Goal: Transaction & Acquisition: Book appointment/travel/reservation

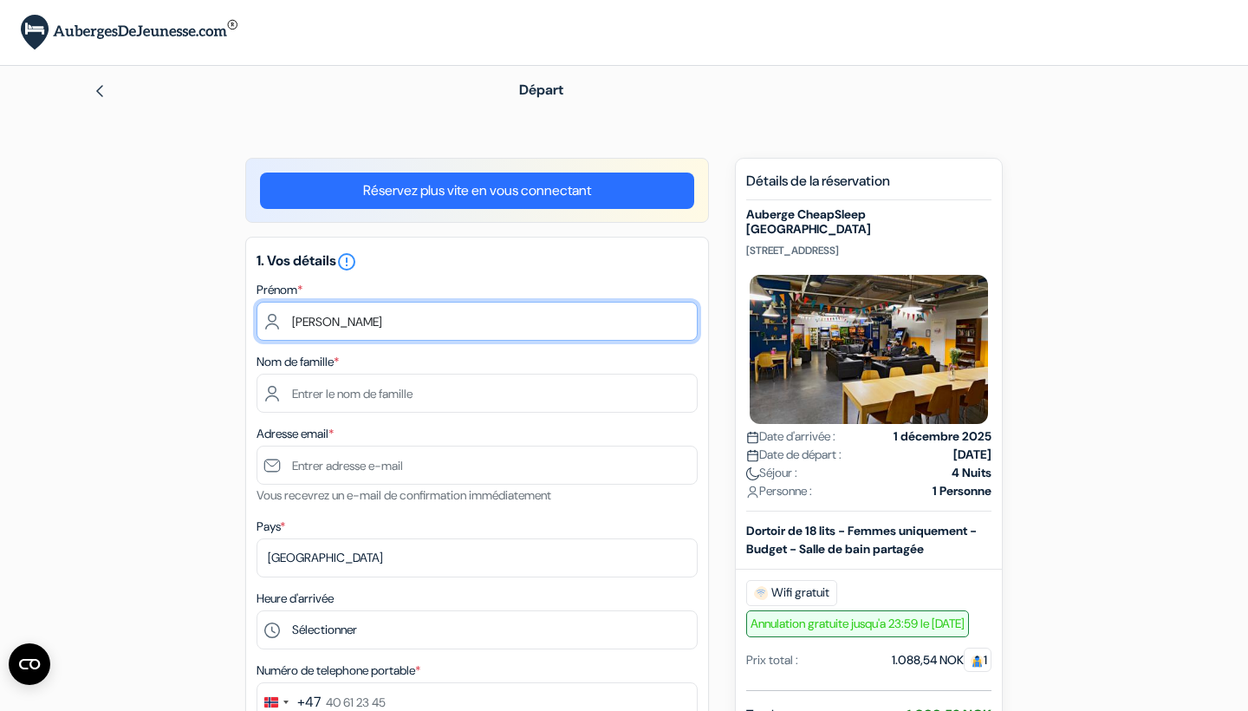
type input "[PERSON_NAME]"
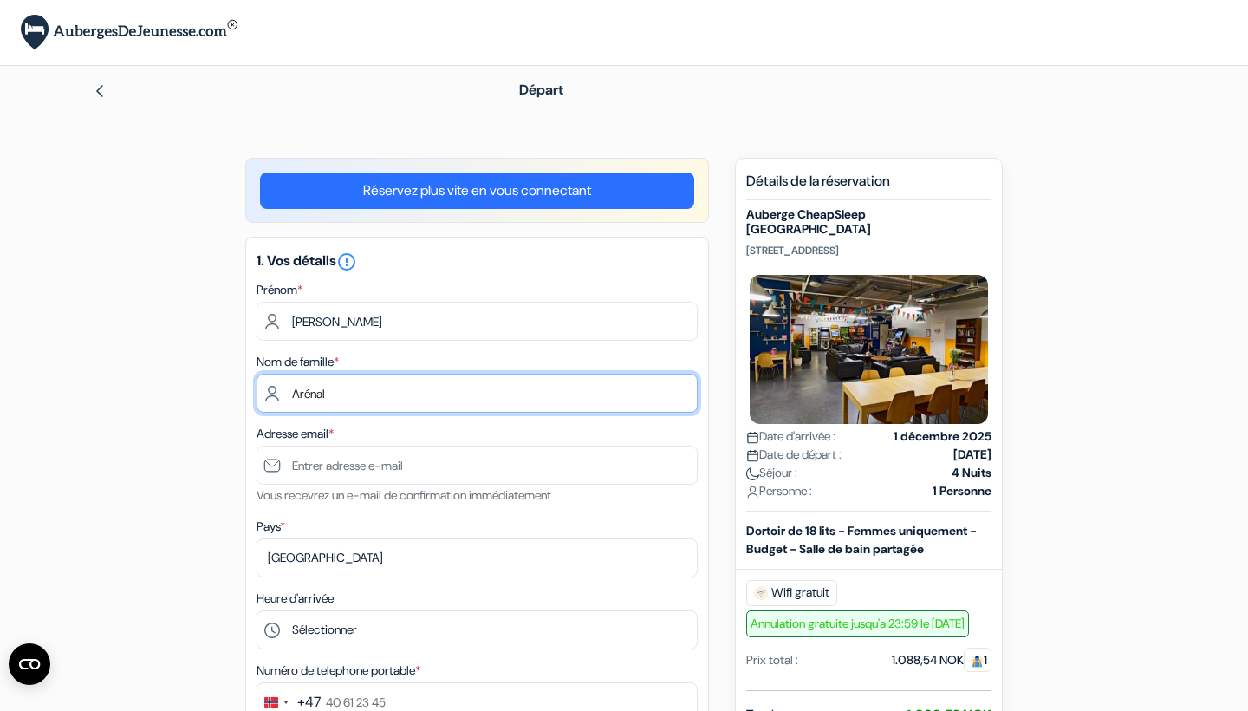
type input "Arénal"
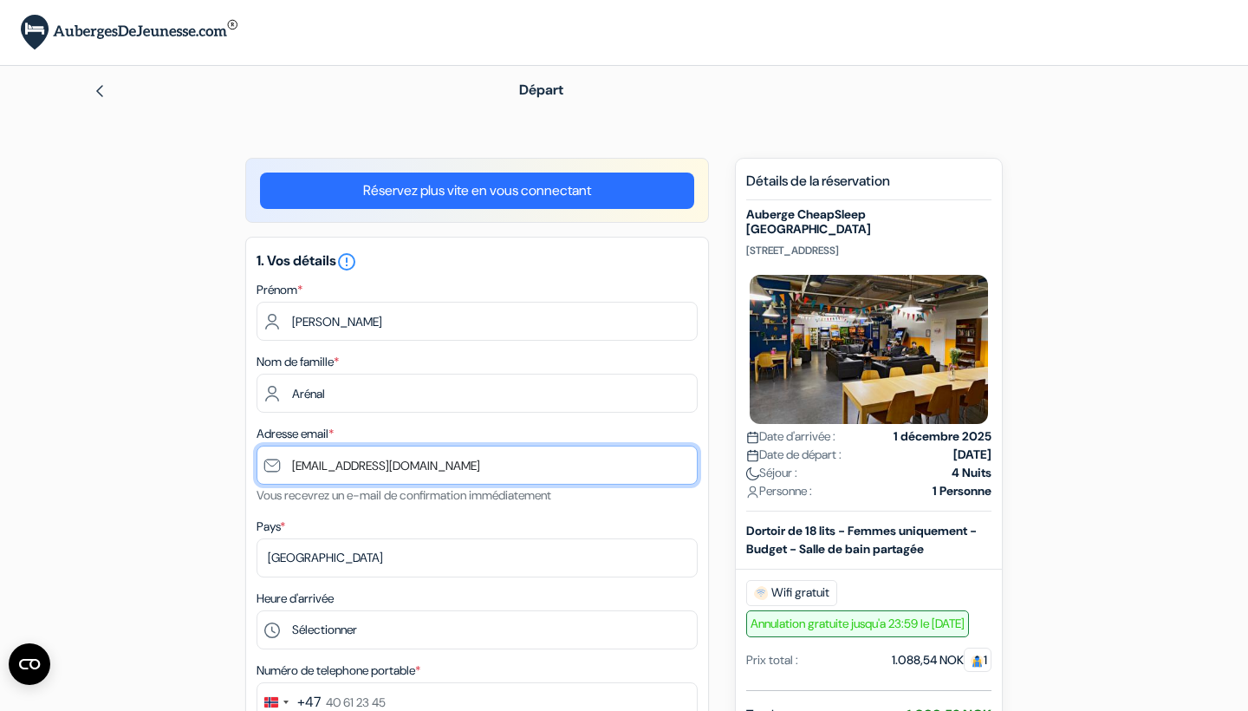
type input "[EMAIL_ADDRESS][DOMAIN_NAME]"
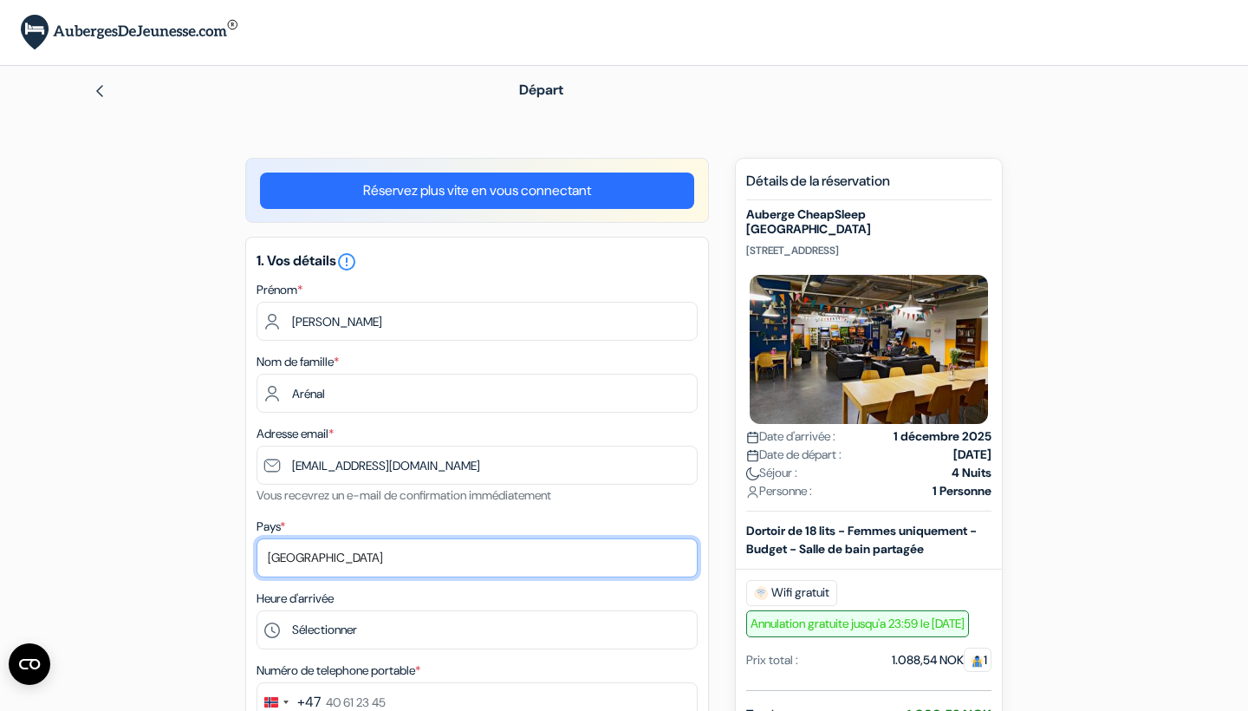
select select "67"
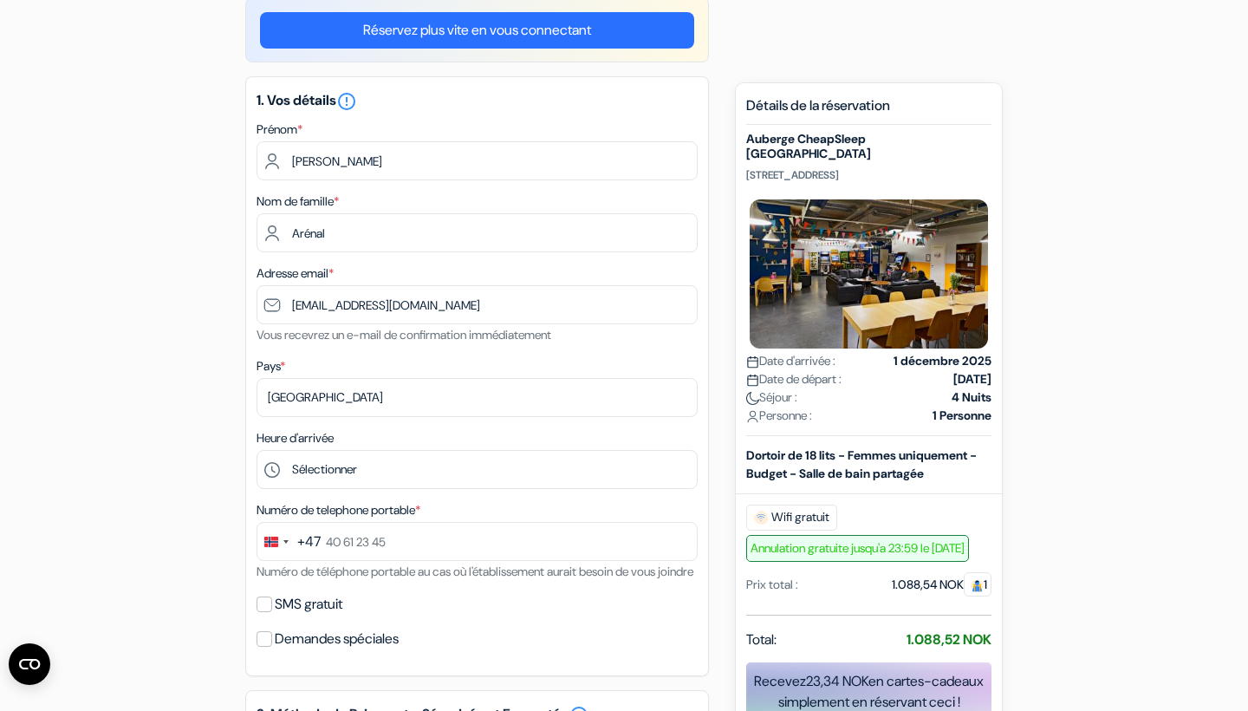
scroll to position [187, 0]
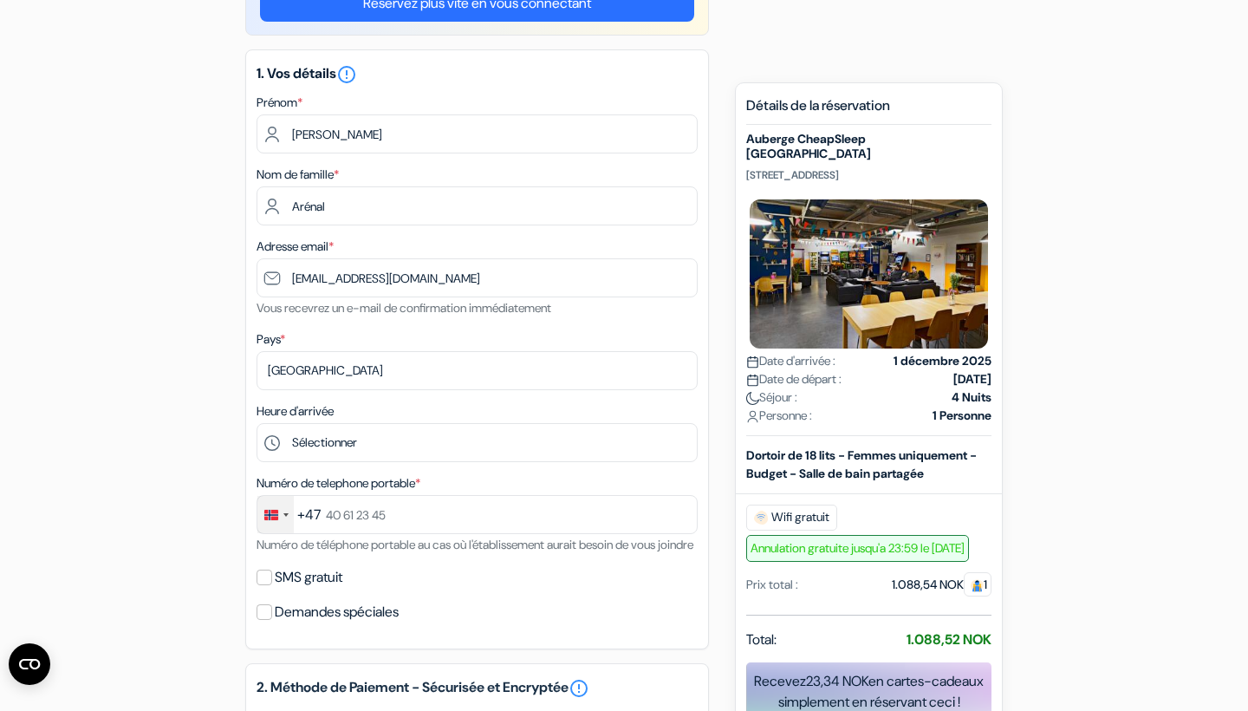
click at [276, 526] on div "Change country, selected Norway (+47)" at bounding box center [275, 514] width 36 height 37
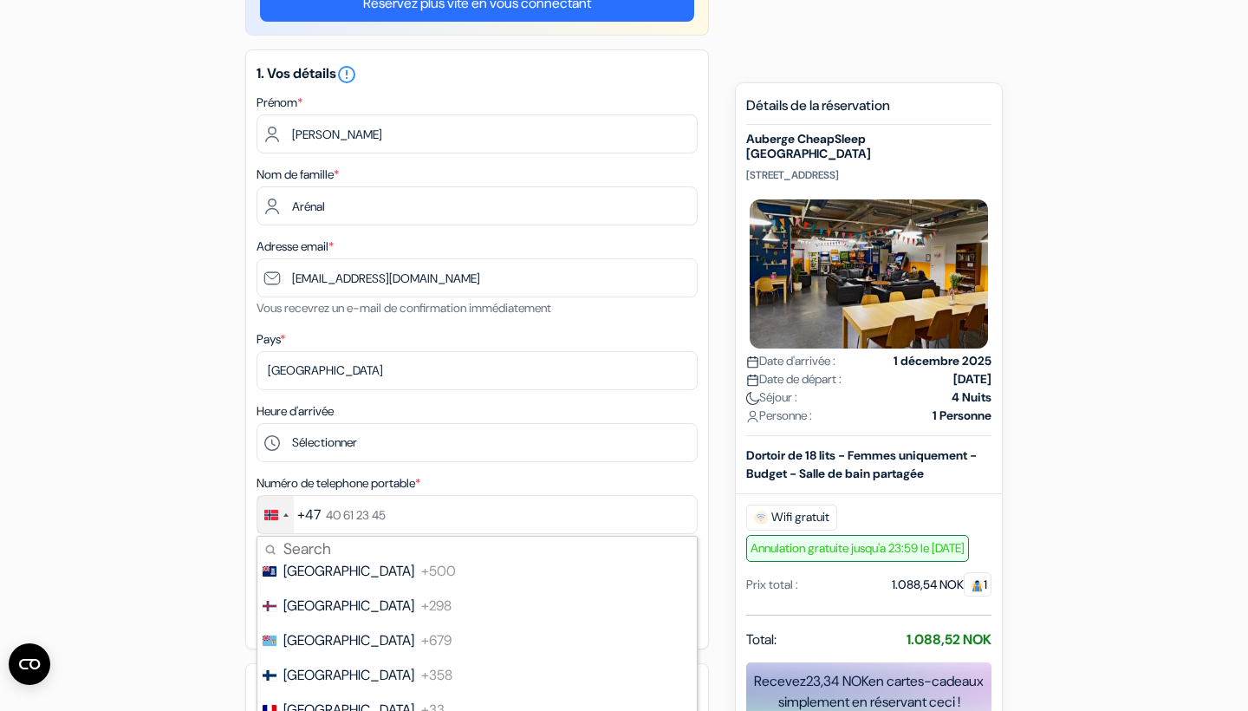
scroll to position [2619, 0]
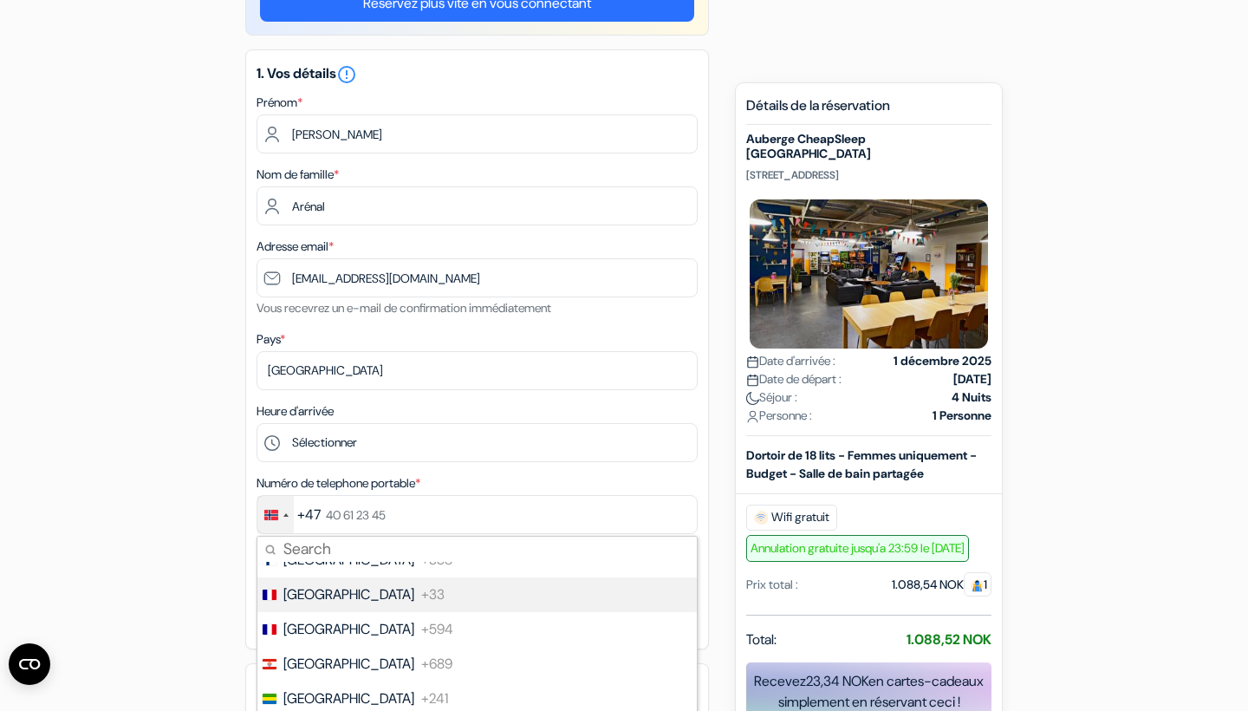
click at [320, 600] on span "[GEOGRAPHIC_DATA]" at bounding box center [348, 594] width 131 height 21
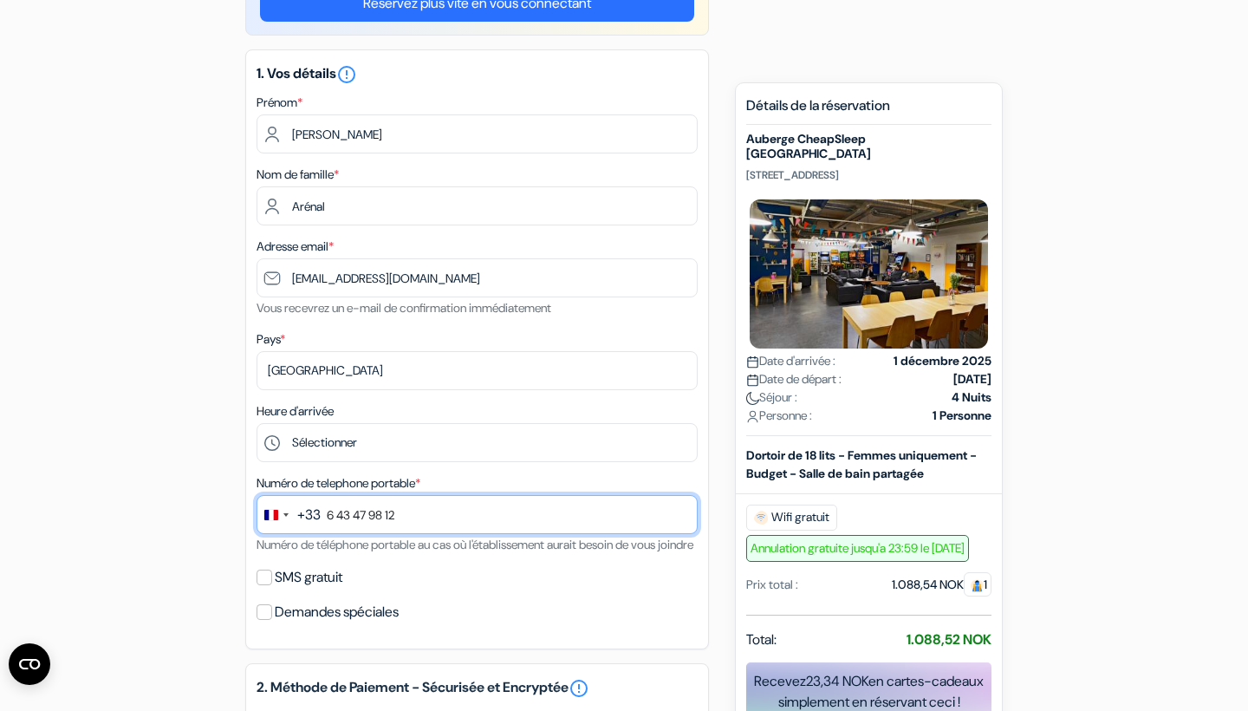
type input "6 43 47 98 12"
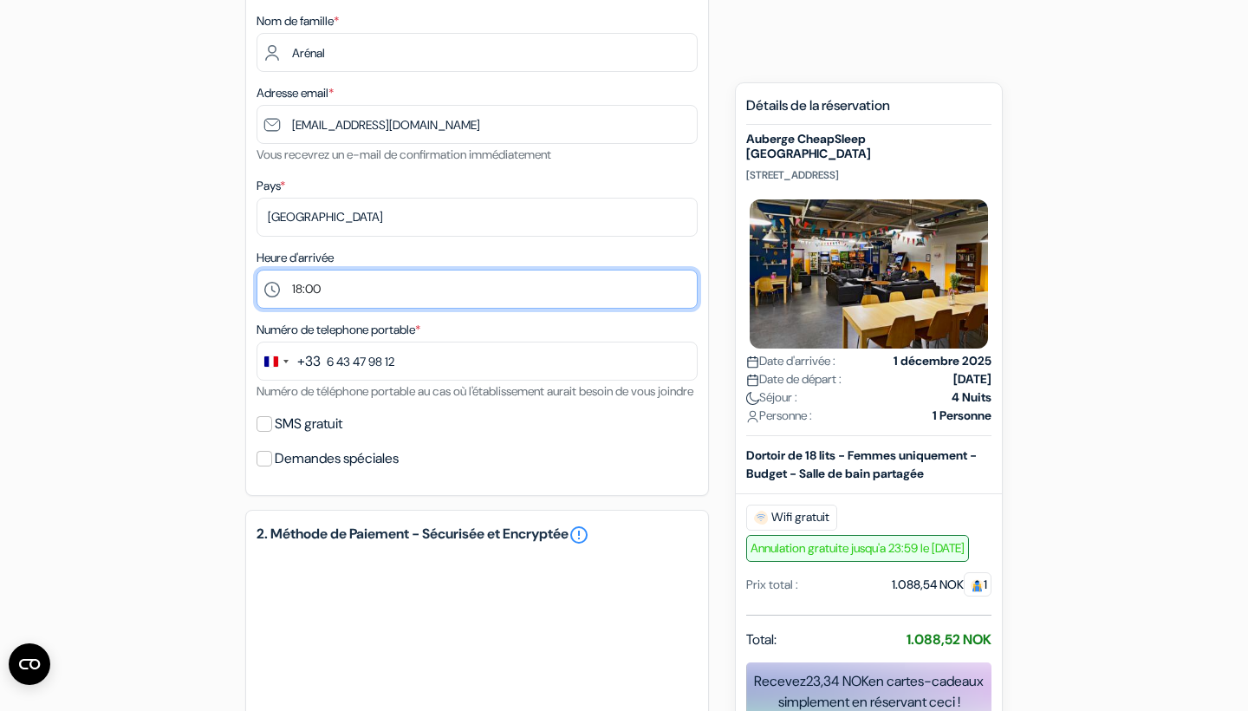
scroll to position [341, 0]
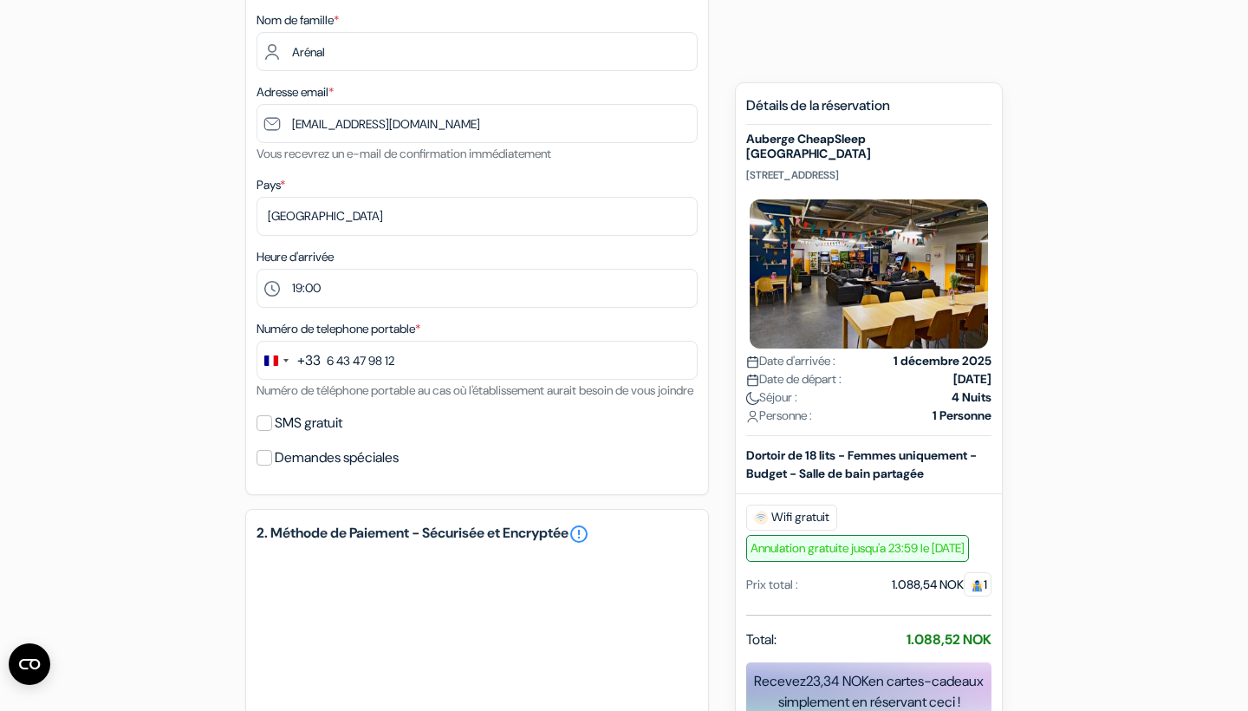
click at [708, 322] on div "1. Vos détails error_outline Prénom * Lucie Nom de famille * Arénal Adresse ema…" at bounding box center [477, 195] width 464 height 600
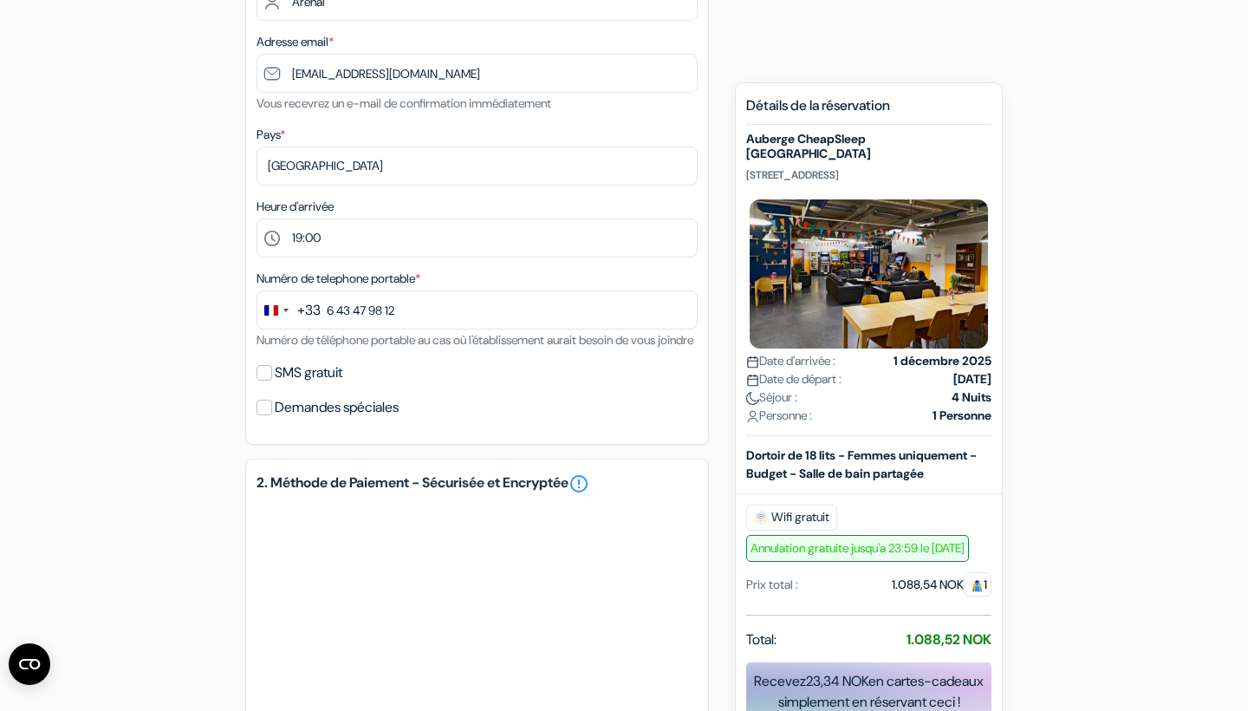
scroll to position [412, 0]
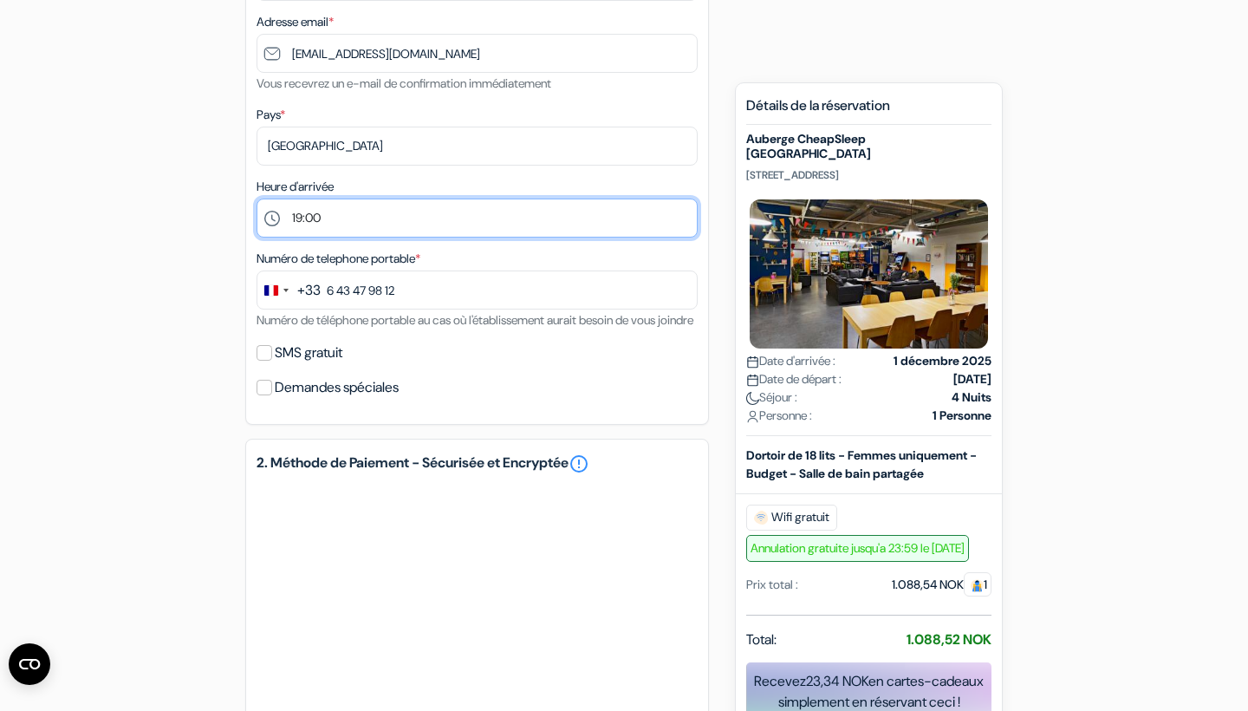
select select "18"
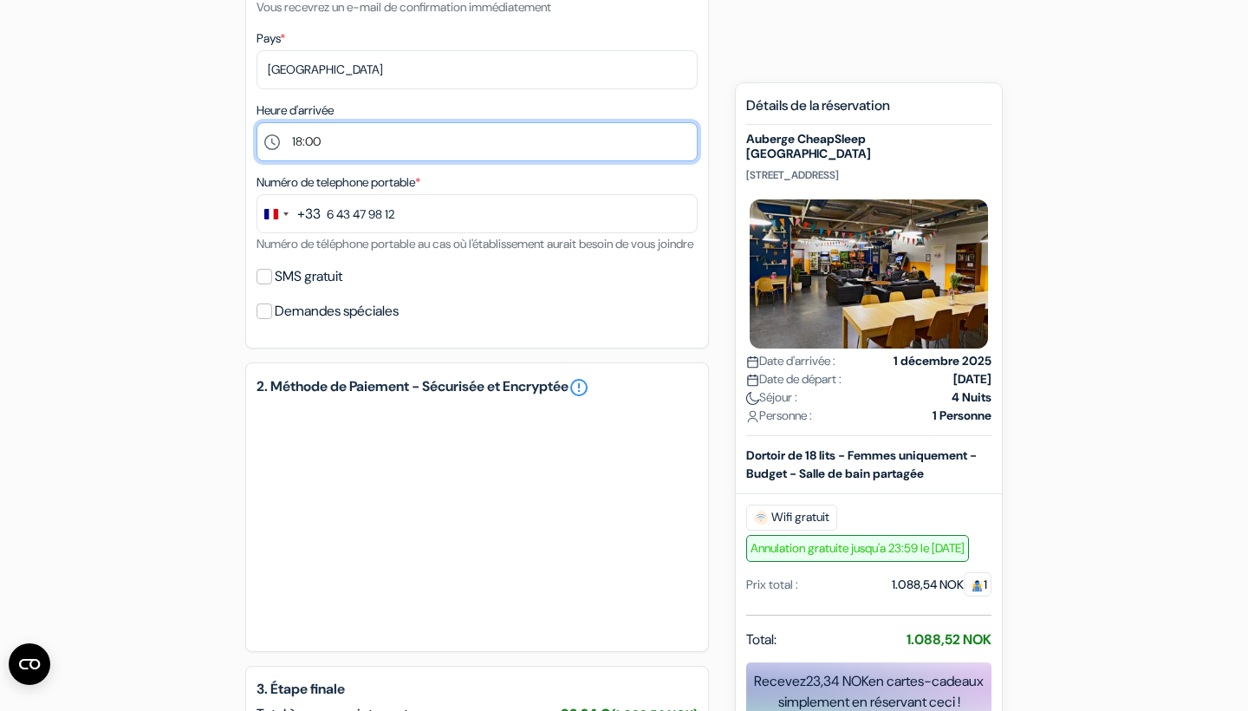
scroll to position [492, 0]
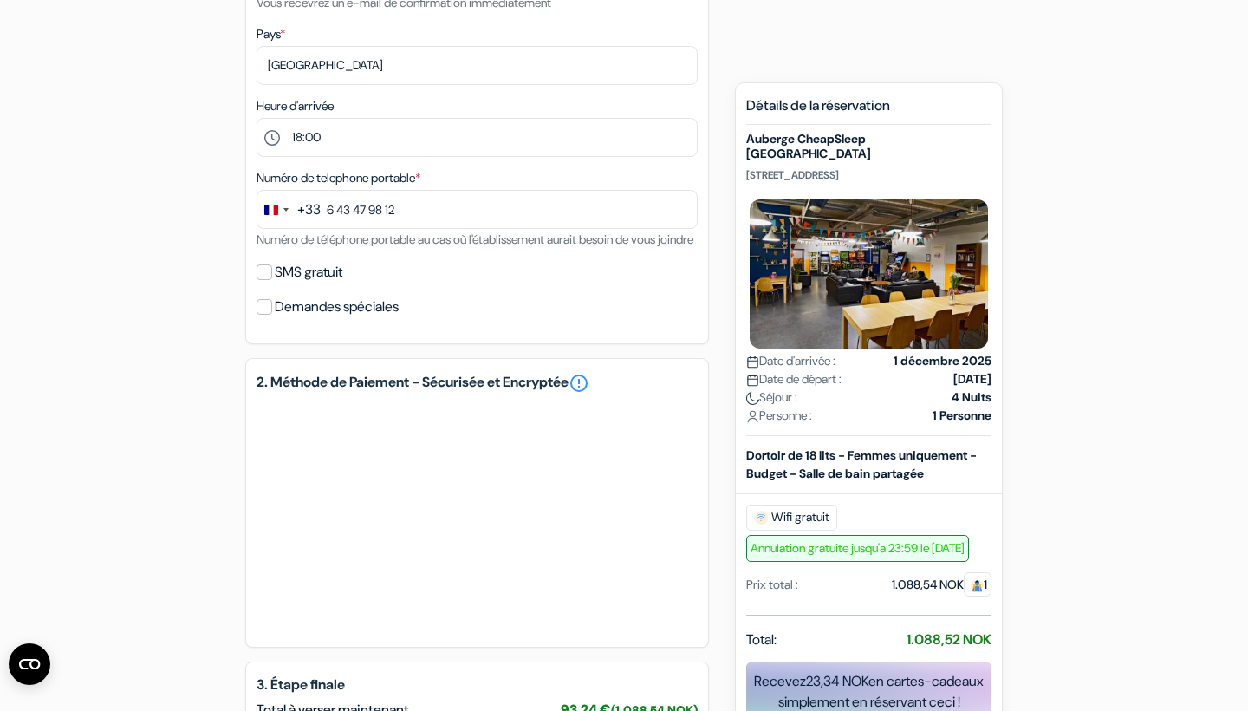
click at [701, 580] on div "2. Méthode de Paiement - Sécurisée et Encryptée error_outline" at bounding box center [477, 502] width 464 height 289
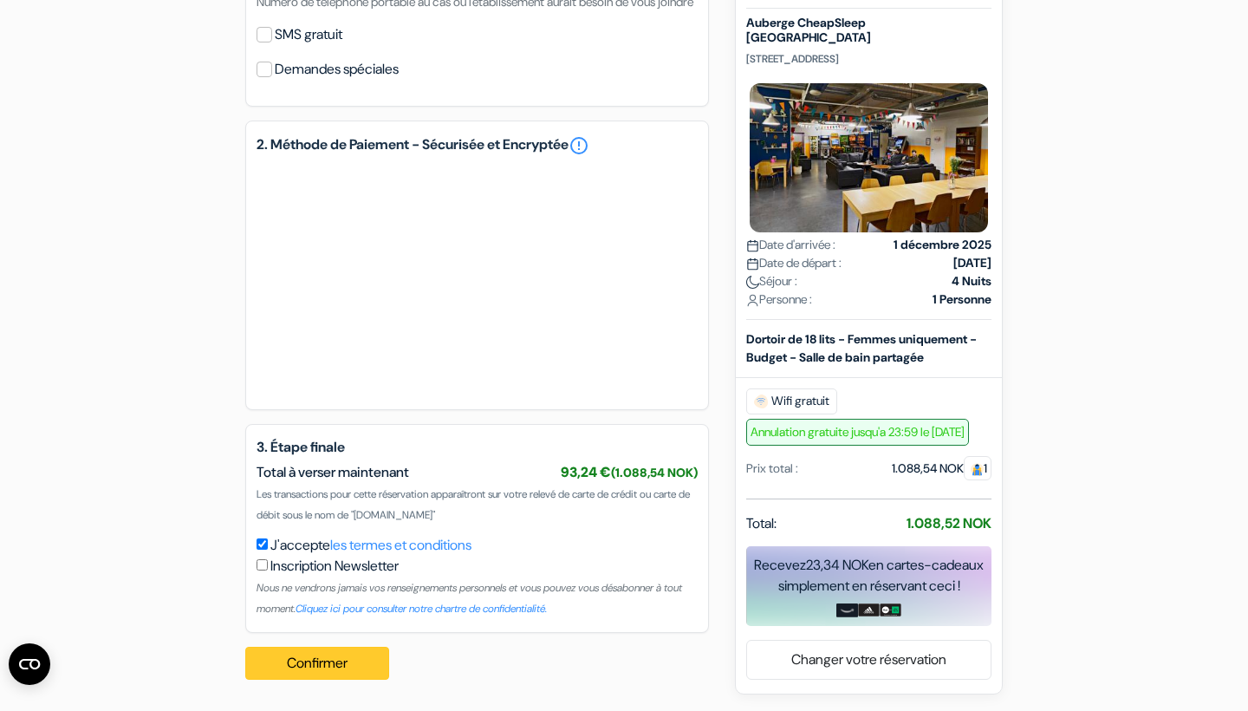
scroll to position [750, 0]
click at [346, 652] on button "Confirmer Loading..." at bounding box center [317, 662] width 144 height 33
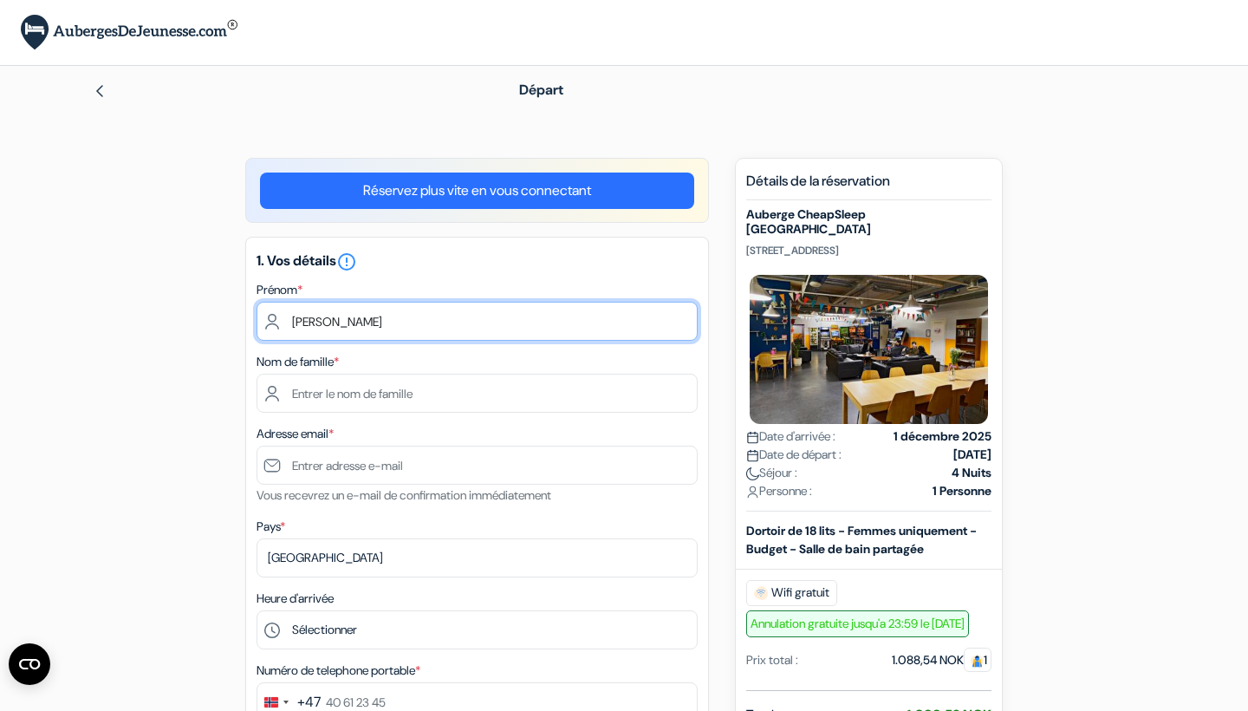
type input "[PERSON_NAME]"
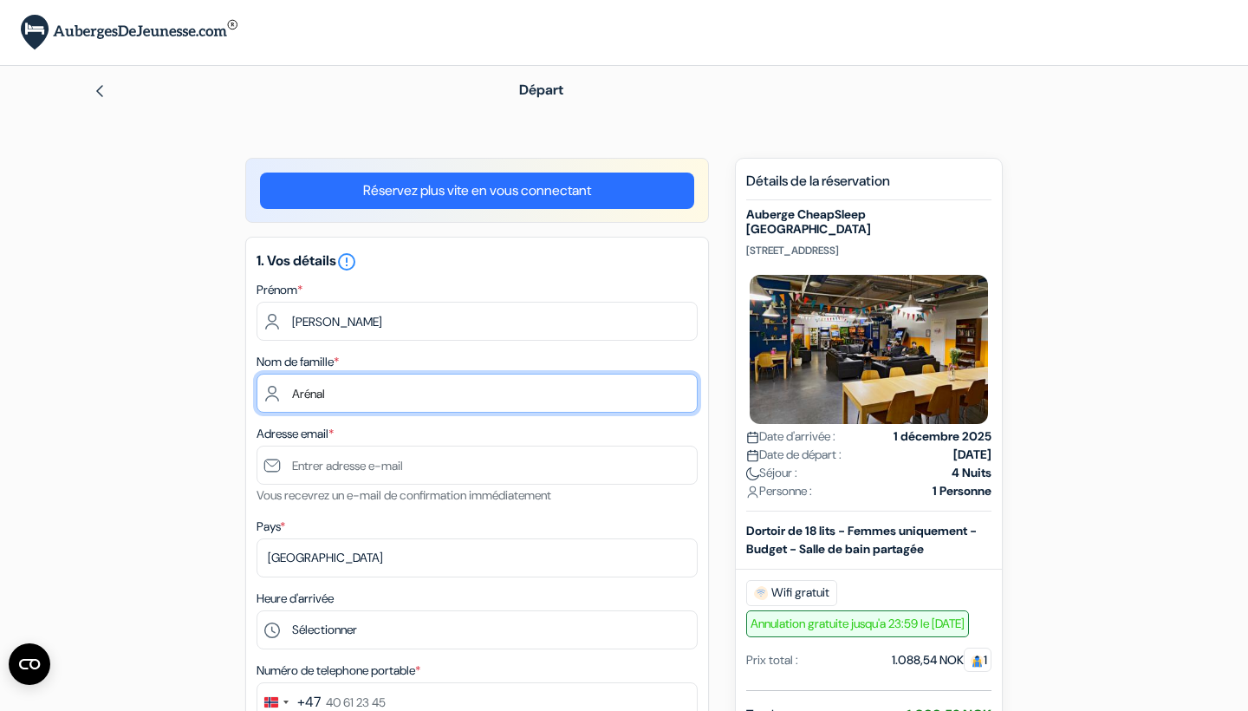
type input "Arénal"
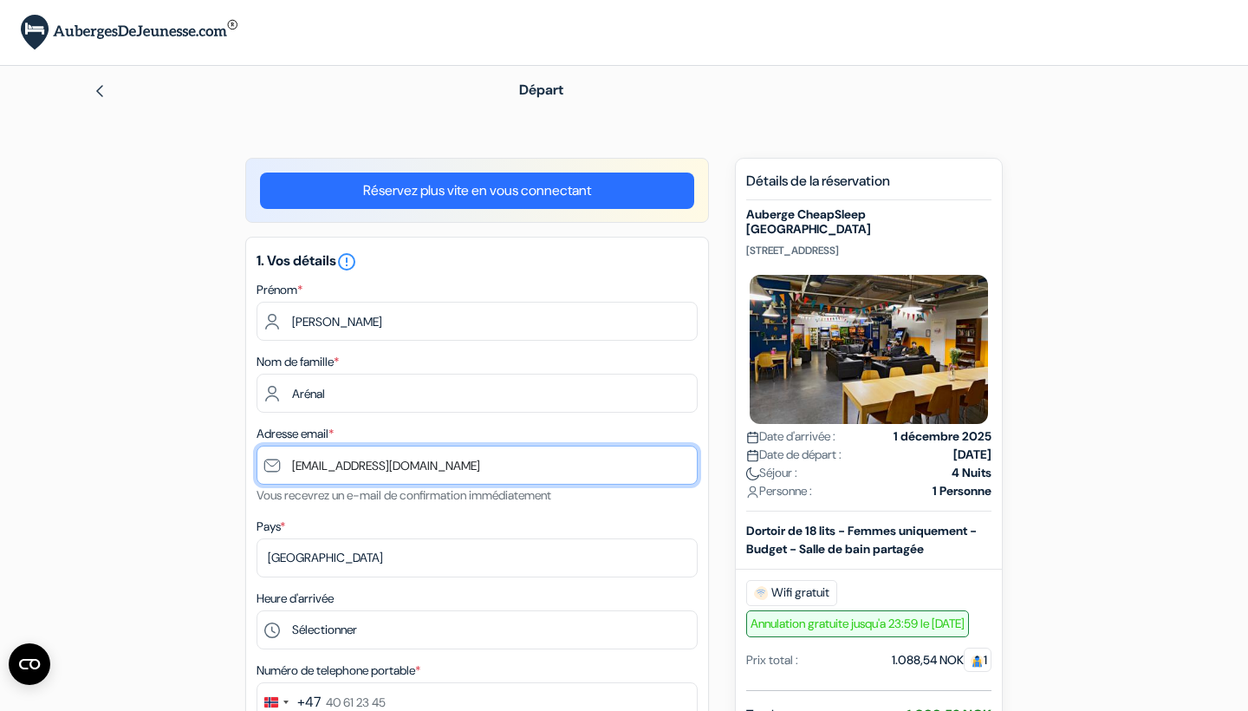
type input "[EMAIL_ADDRESS][DOMAIN_NAME]"
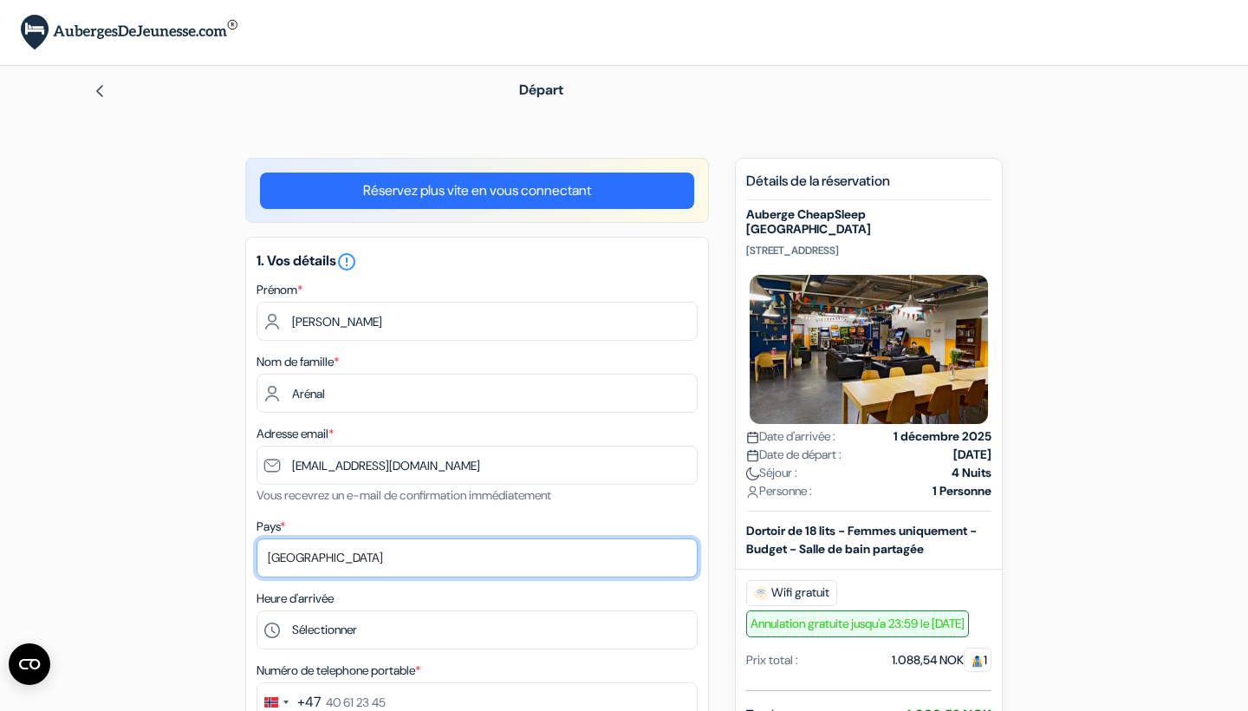
select select "67"
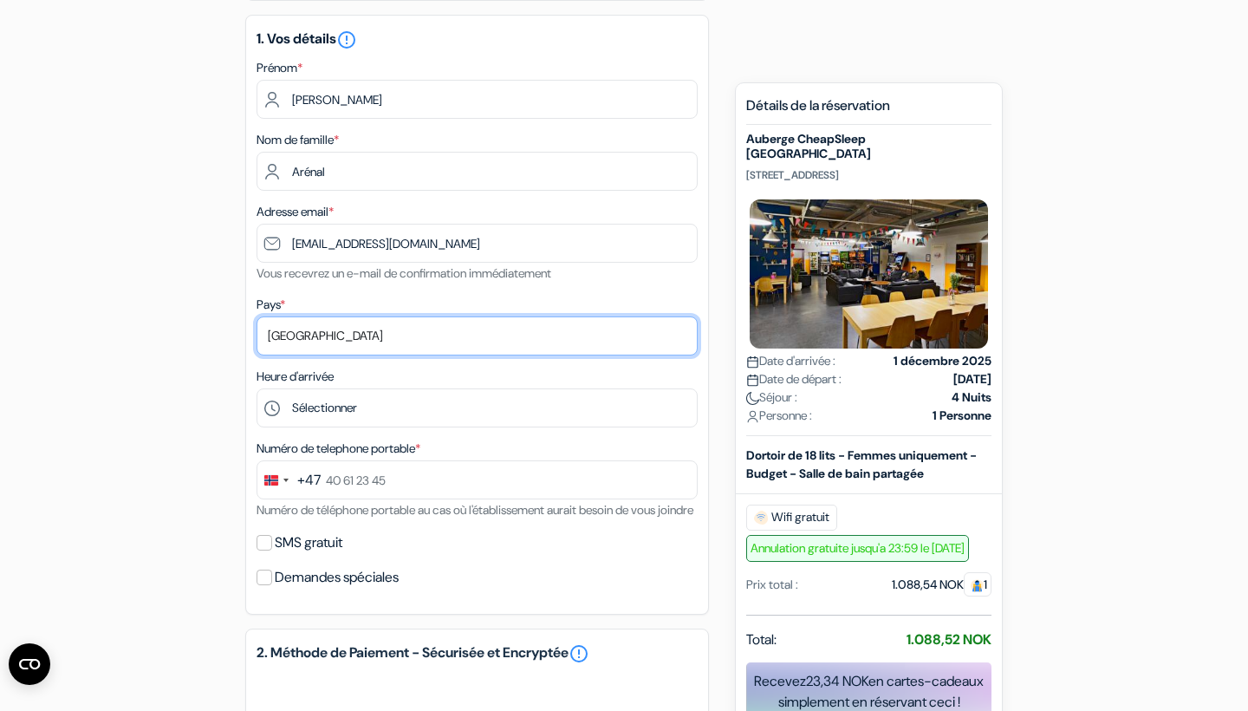
scroll to position [231, 0]
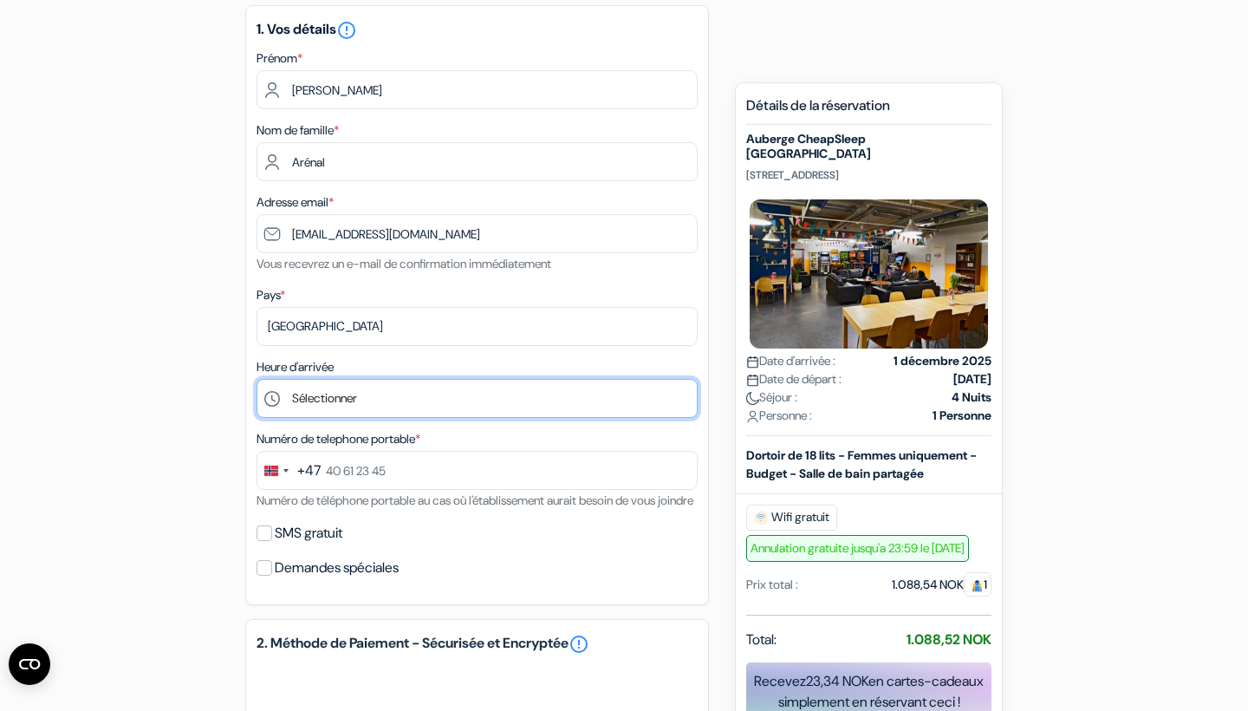
select select "18"
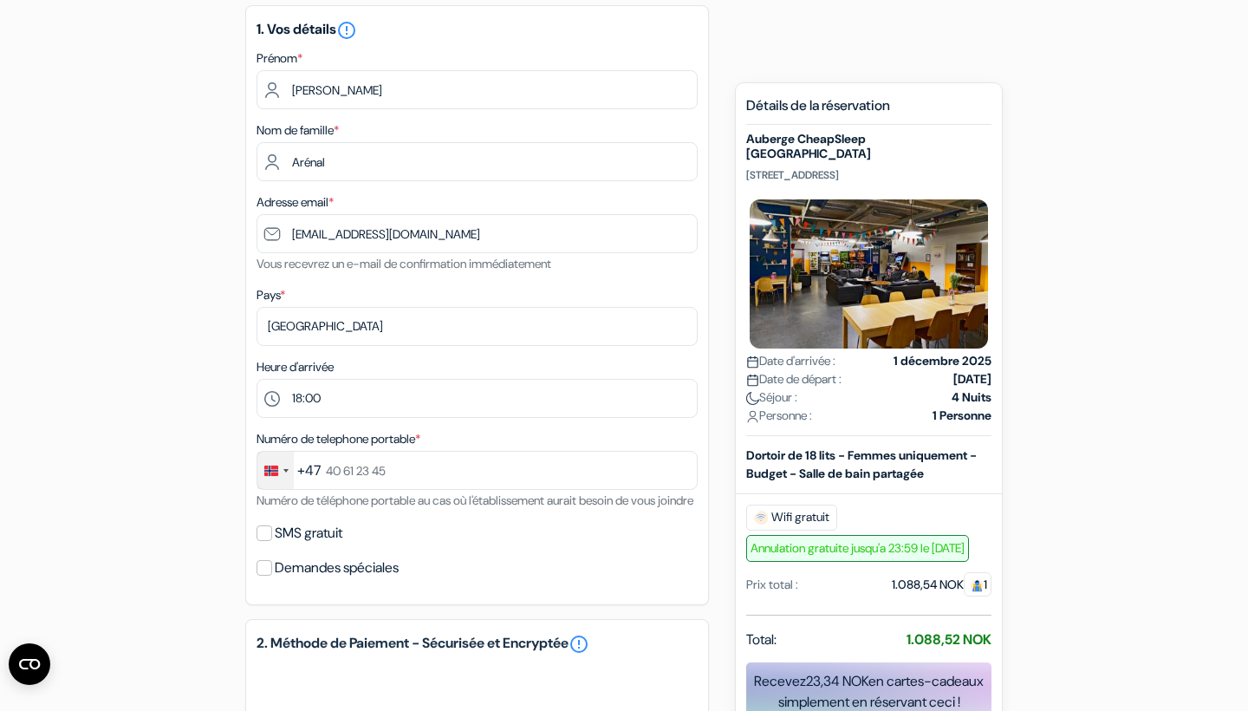
click at [289, 464] on div "Change country, selected Norway (+47)" at bounding box center [275, 469] width 36 height 37
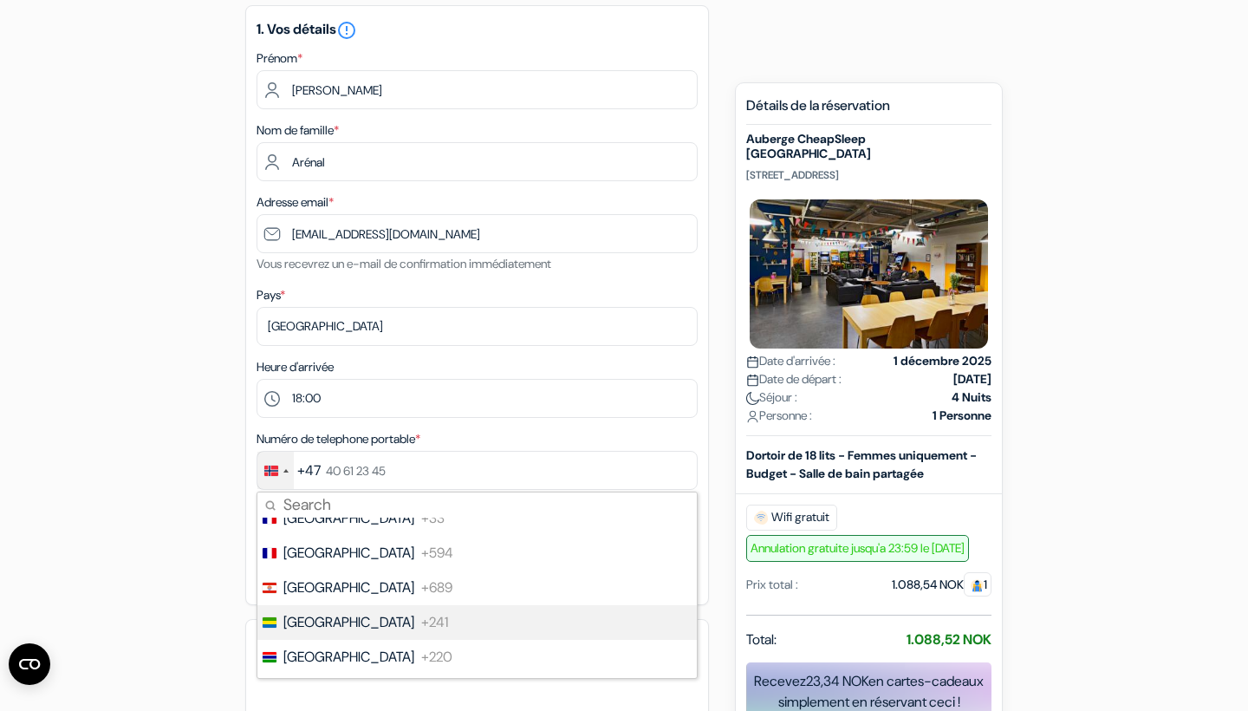
scroll to position [2597, 0]
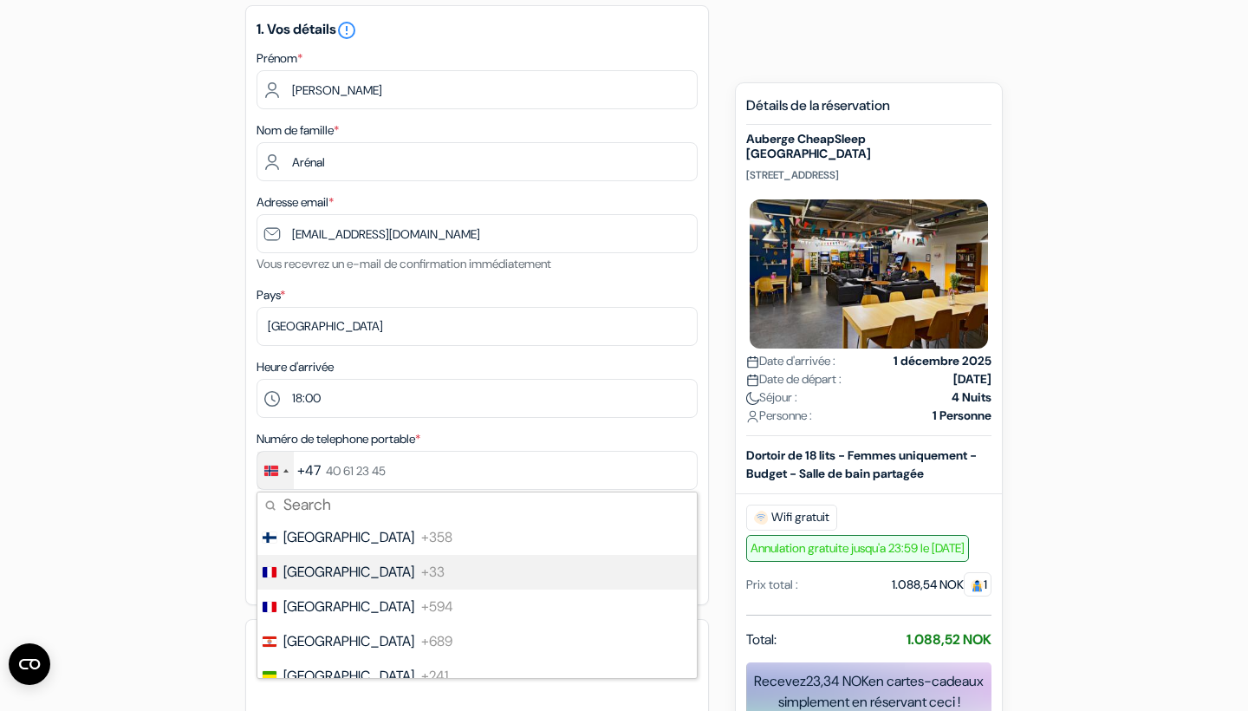
click at [421, 568] on span "+33" at bounding box center [432, 572] width 23 height 21
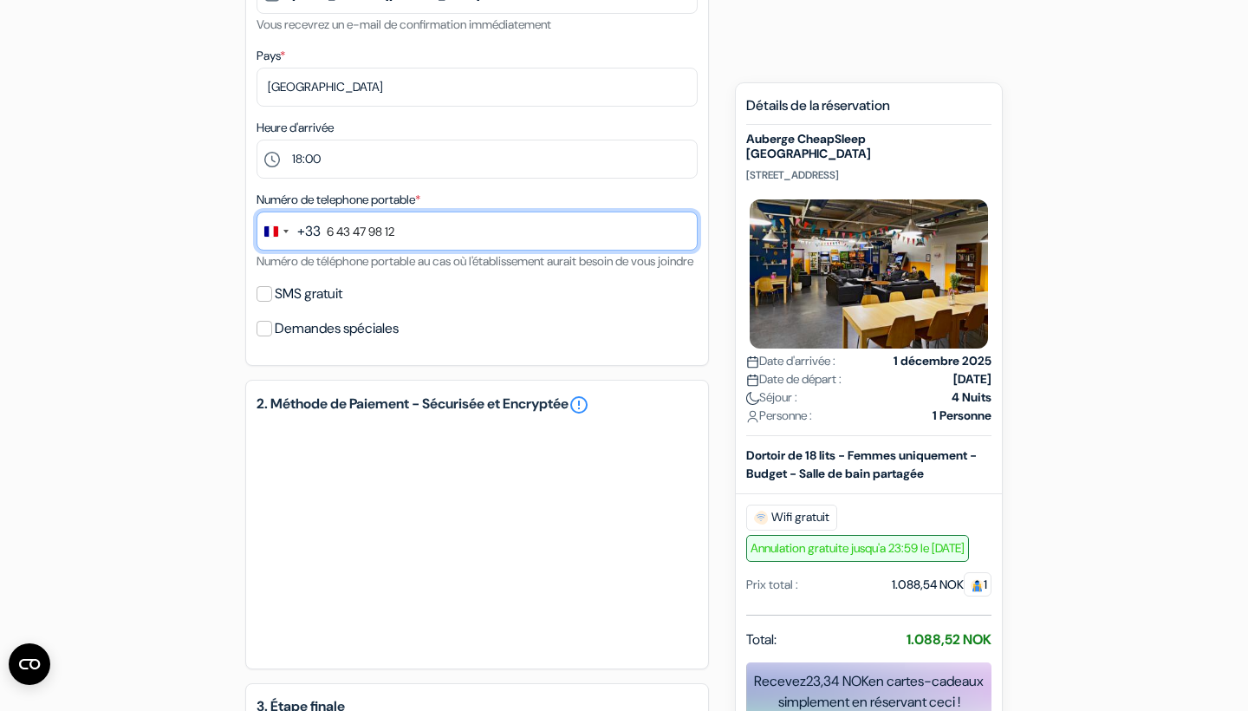
scroll to position [474, 0]
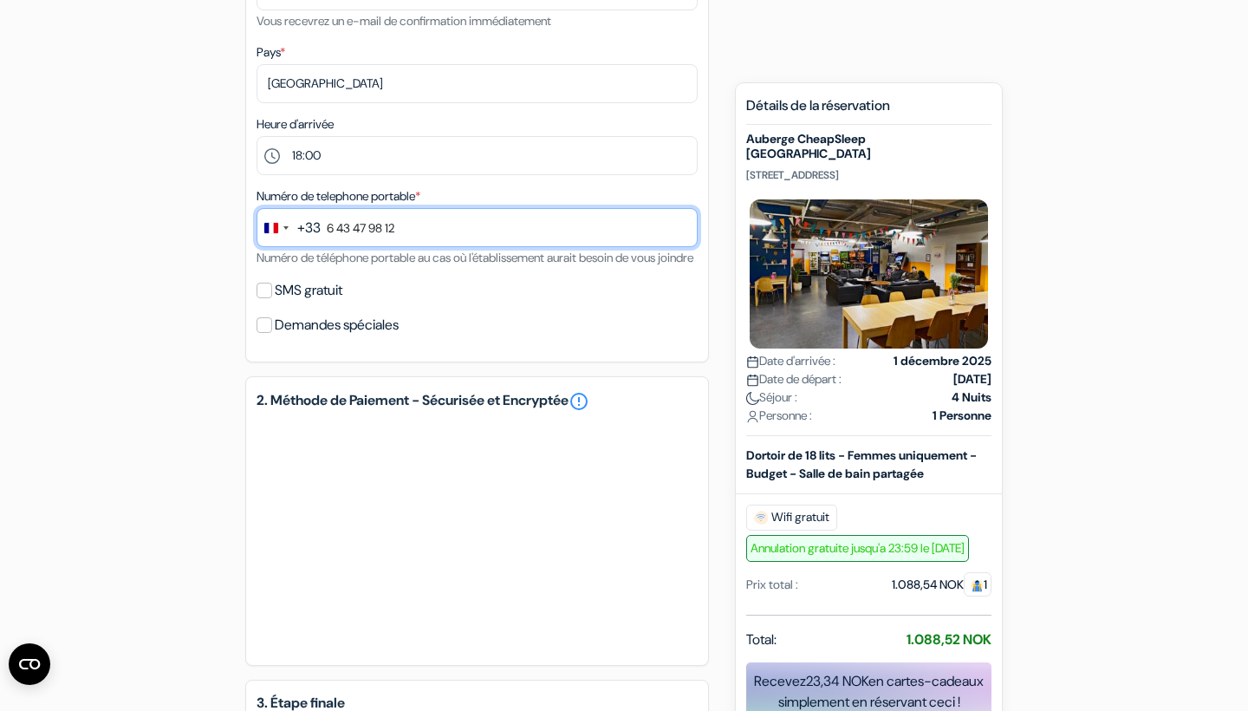
type input "6 43 47 98 12"
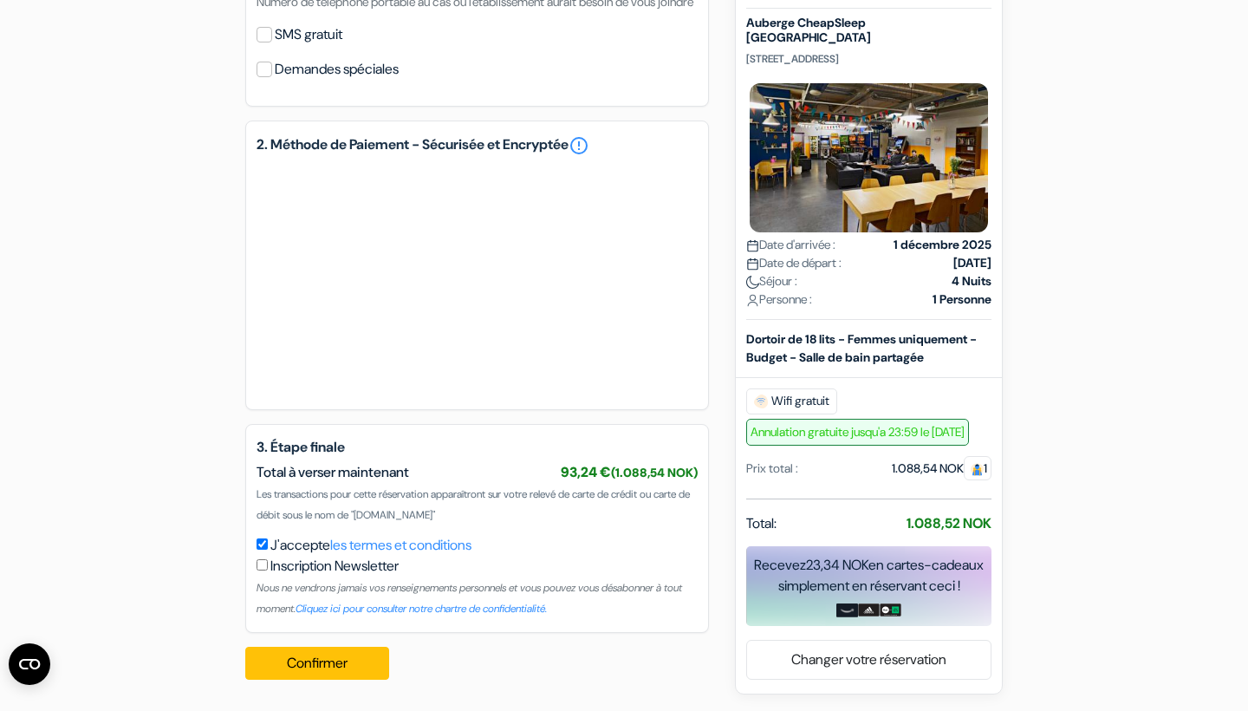
scroll to position [750, 0]
click at [350, 656] on button "Confirmer Loading..." at bounding box center [317, 662] width 144 height 33
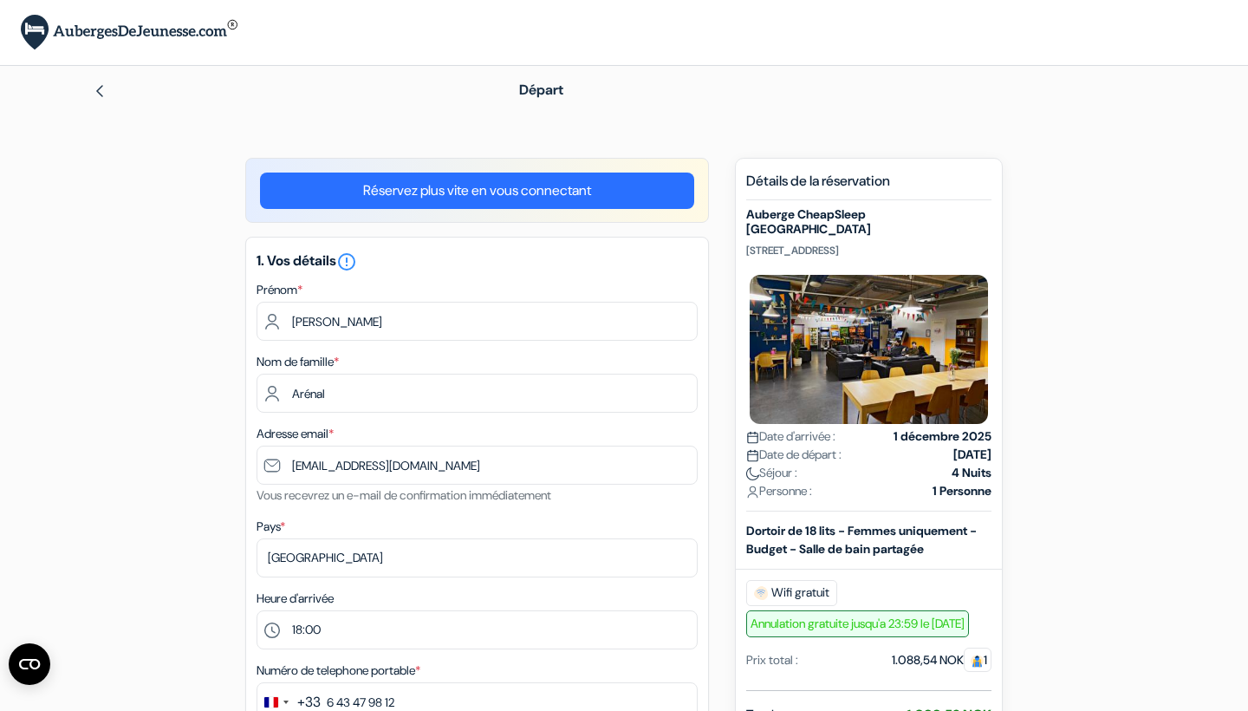
scroll to position [0, 0]
